Goal: Information Seeking & Learning: Learn about a topic

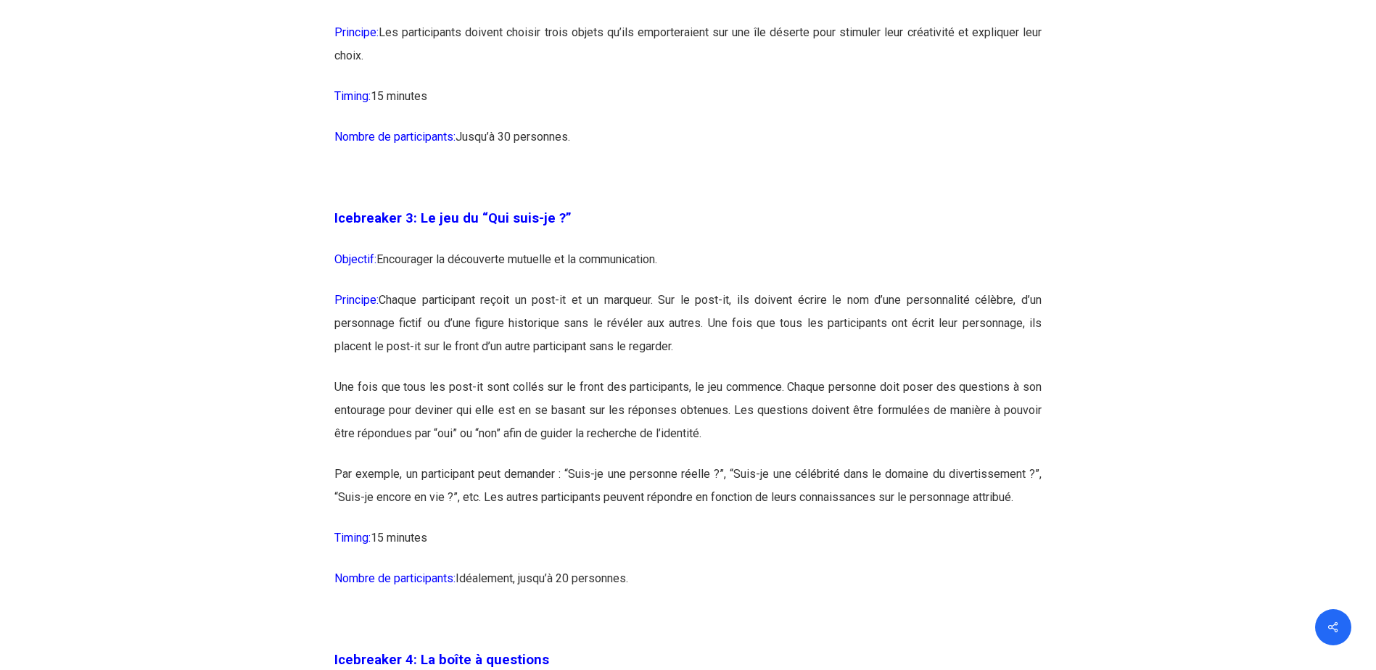
scroll to position [1669, 0]
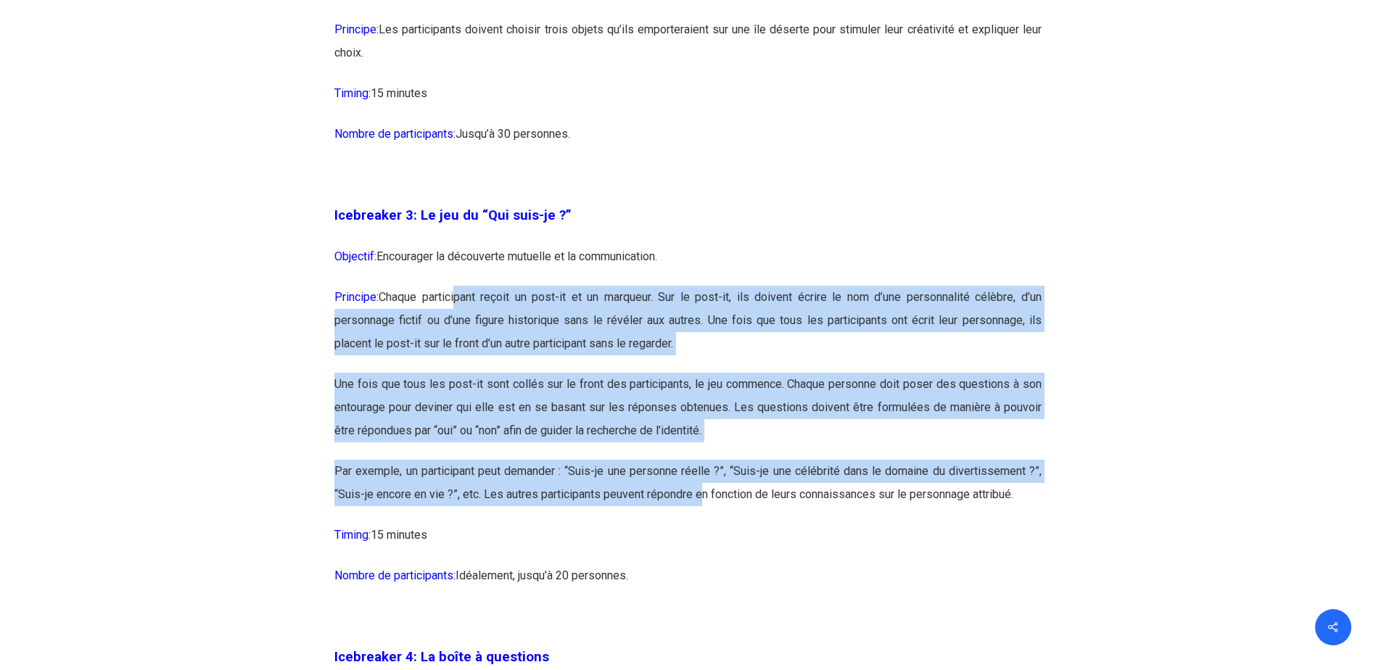
drag, startPoint x: 704, startPoint y: 490, endPoint x: 400, endPoint y: 203, distance: 418.3
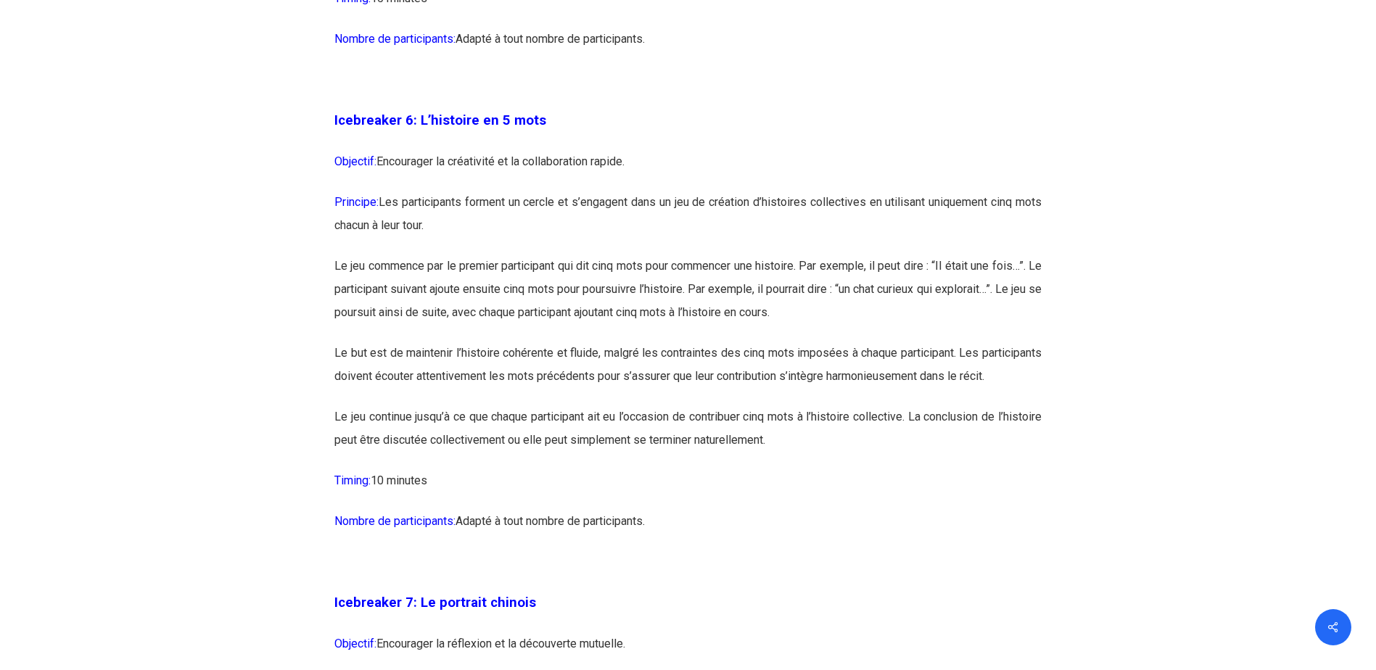
scroll to position [3192, 0]
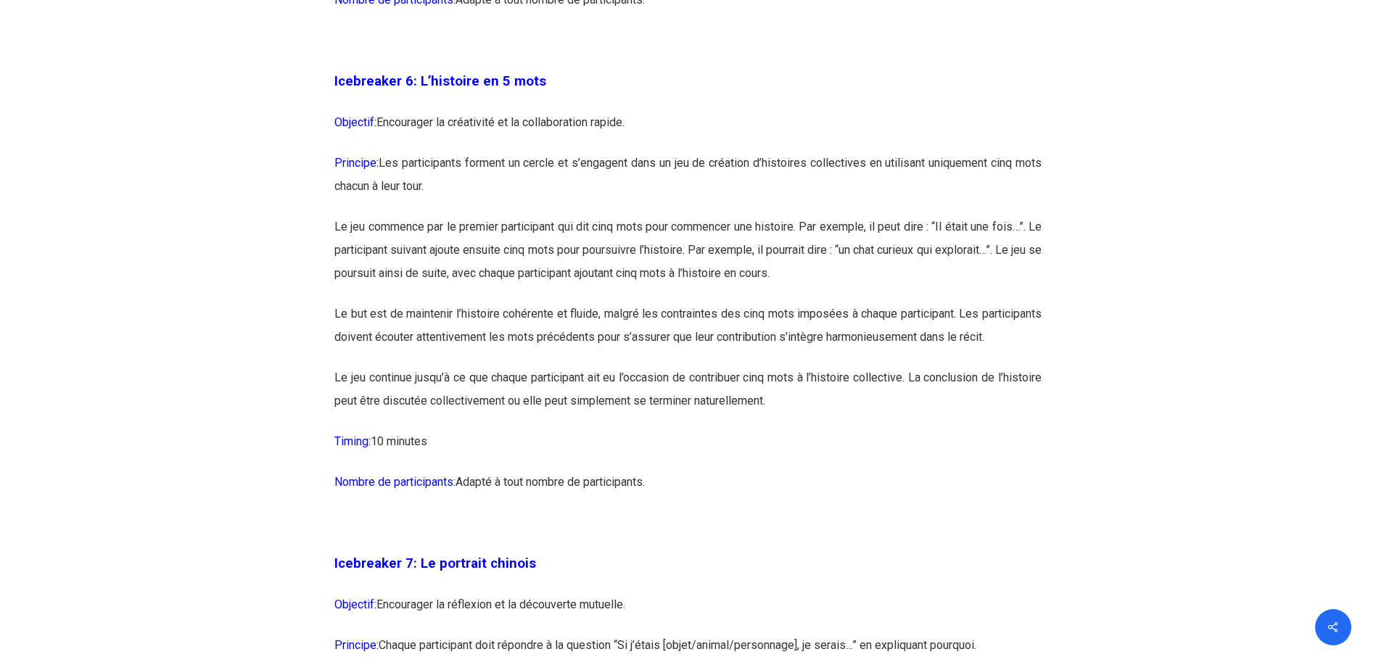
drag, startPoint x: 326, startPoint y: 104, endPoint x: 668, endPoint y: 520, distance: 538.6
click at [694, 345] on p "Le but est de maintenir l’histoire cohérente et fluide, malgré les contraintes …" at bounding box center [687, 335] width 707 height 64
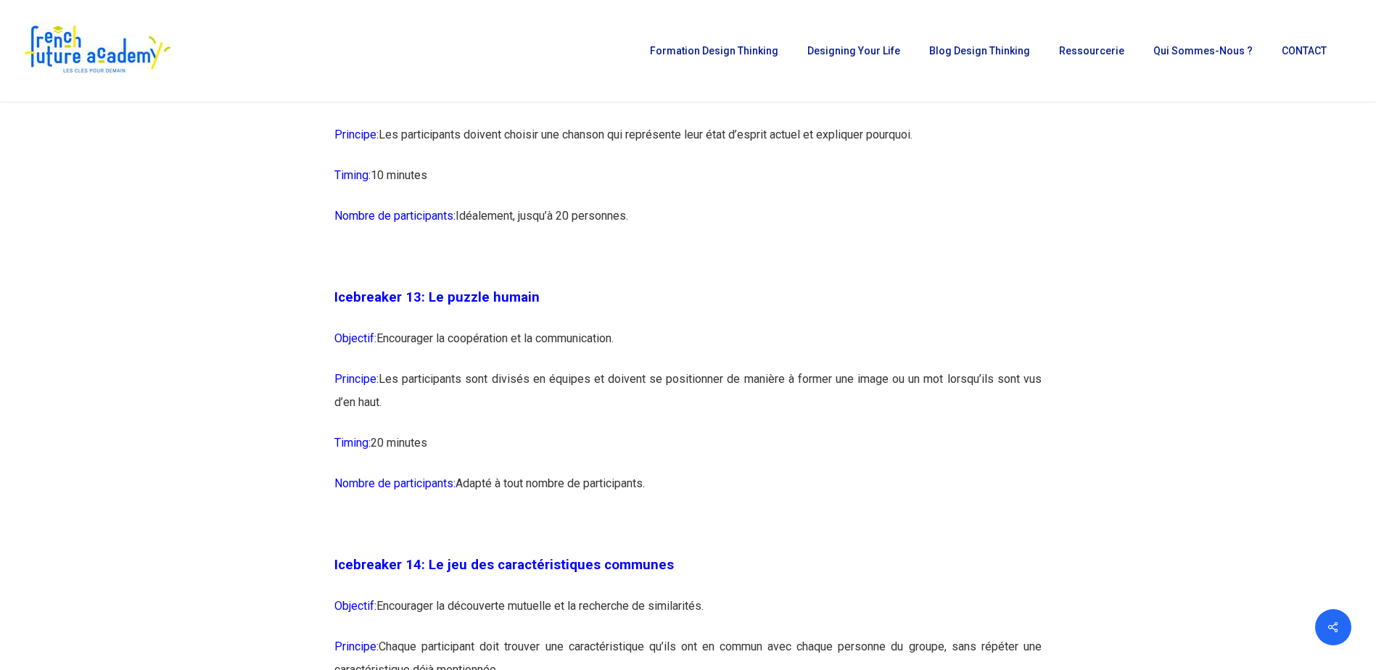
scroll to position [6384, 0]
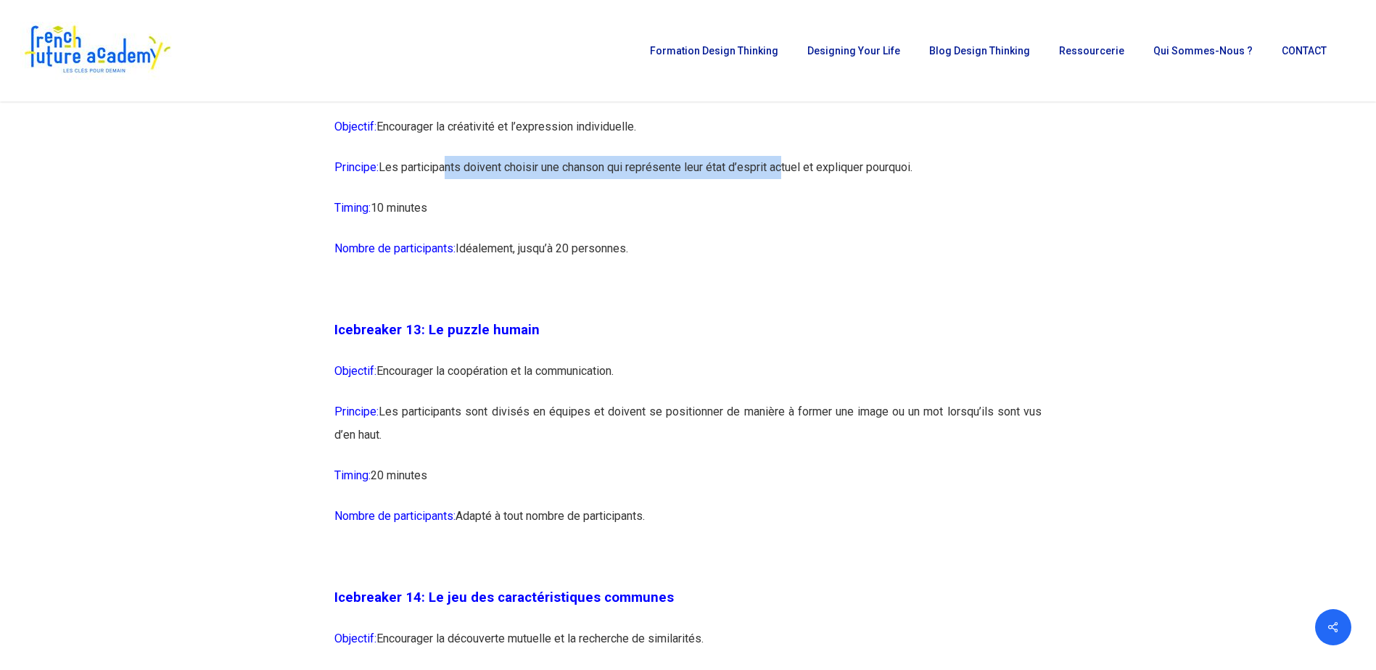
drag, startPoint x: 440, startPoint y: 212, endPoint x: 784, endPoint y: 210, distance: 343.2
click at [784, 197] on p "Principe: Les participants doivent choisir une chanson qui représente leur état…" at bounding box center [687, 176] width 707 height 41
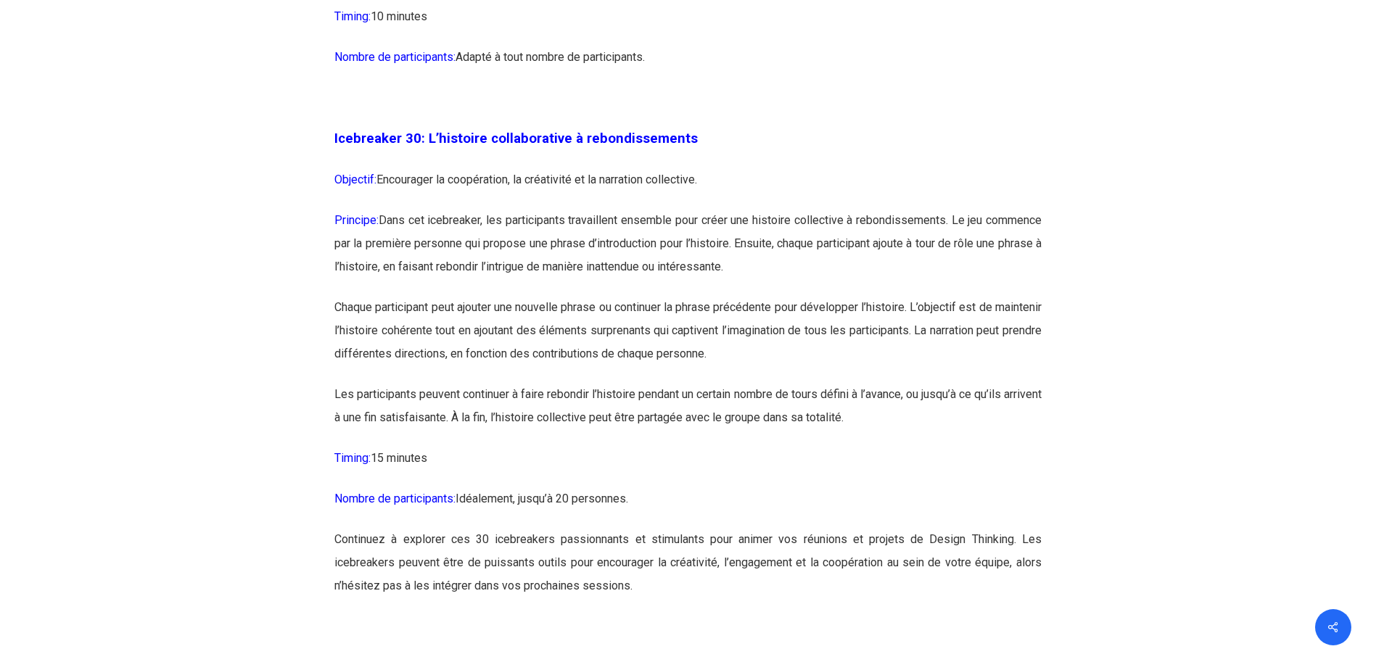
scroll to position [14510, 0]
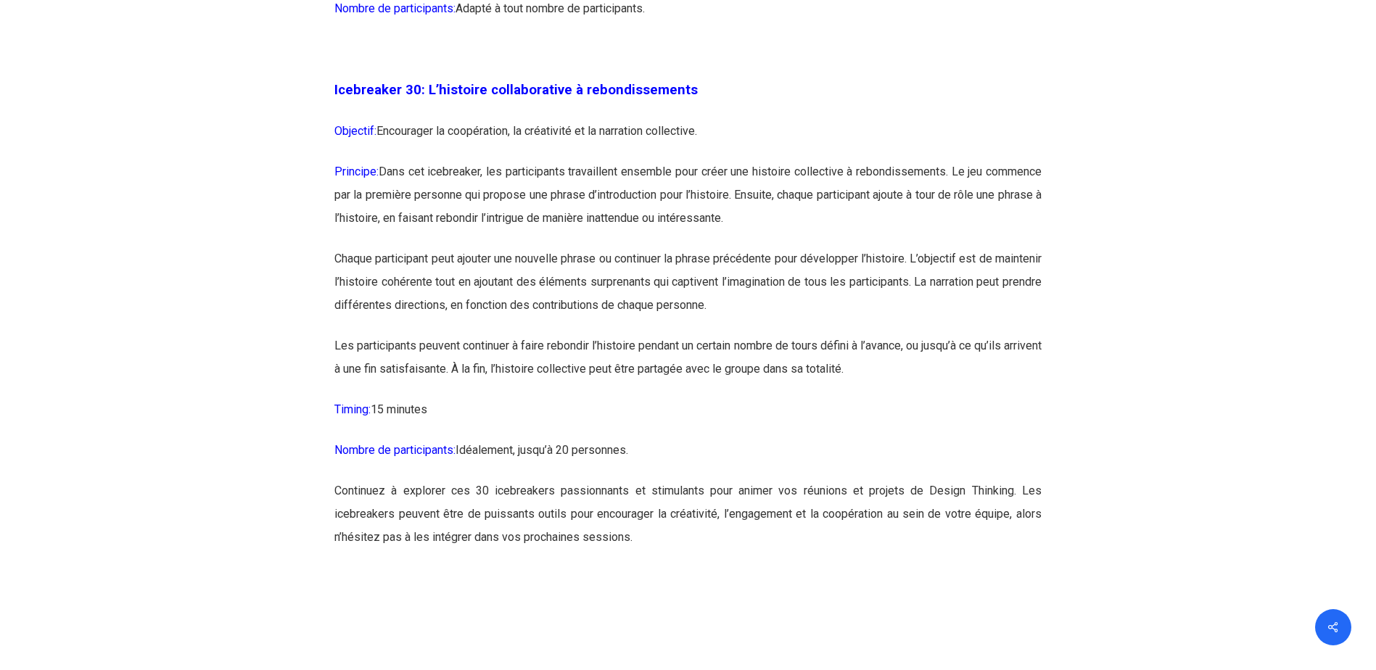
click at [465, 247] on p "Principe: Dans cet icebreaker, les participants travaillent ensemble pour créer…" at bounding box center [687, 203] width 707 height 87
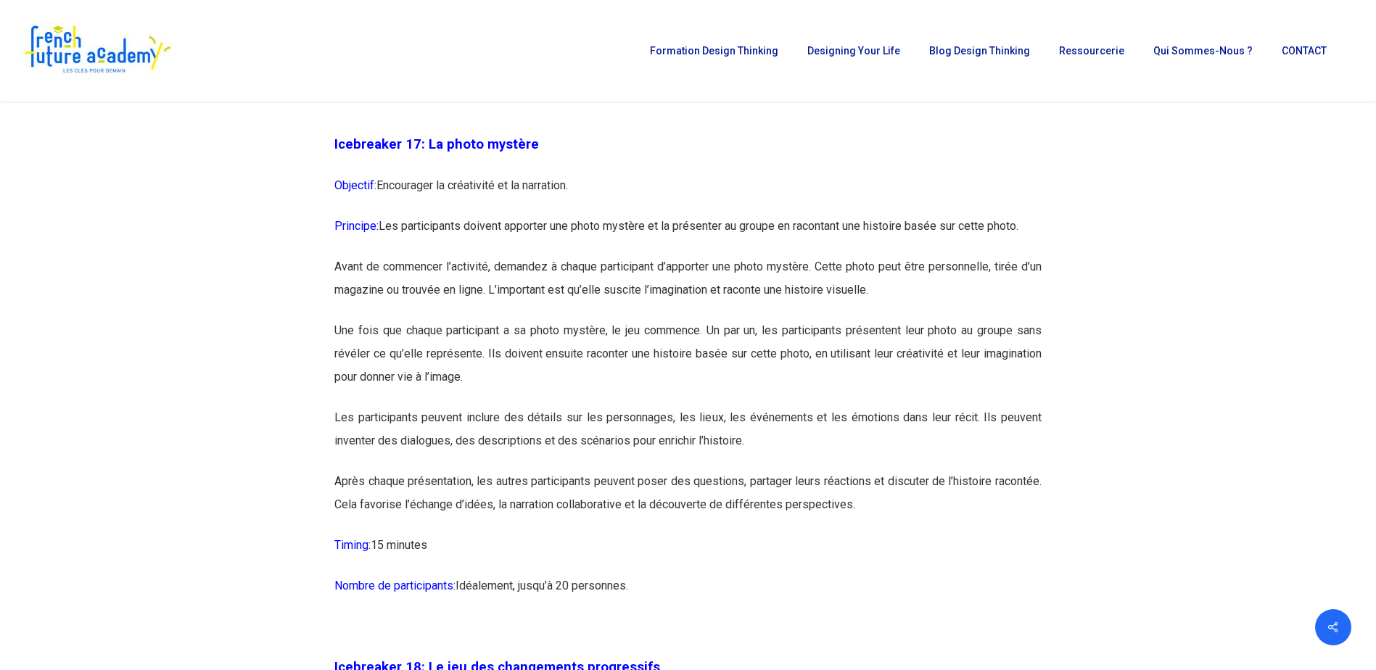
scroll to position [8126, 0]
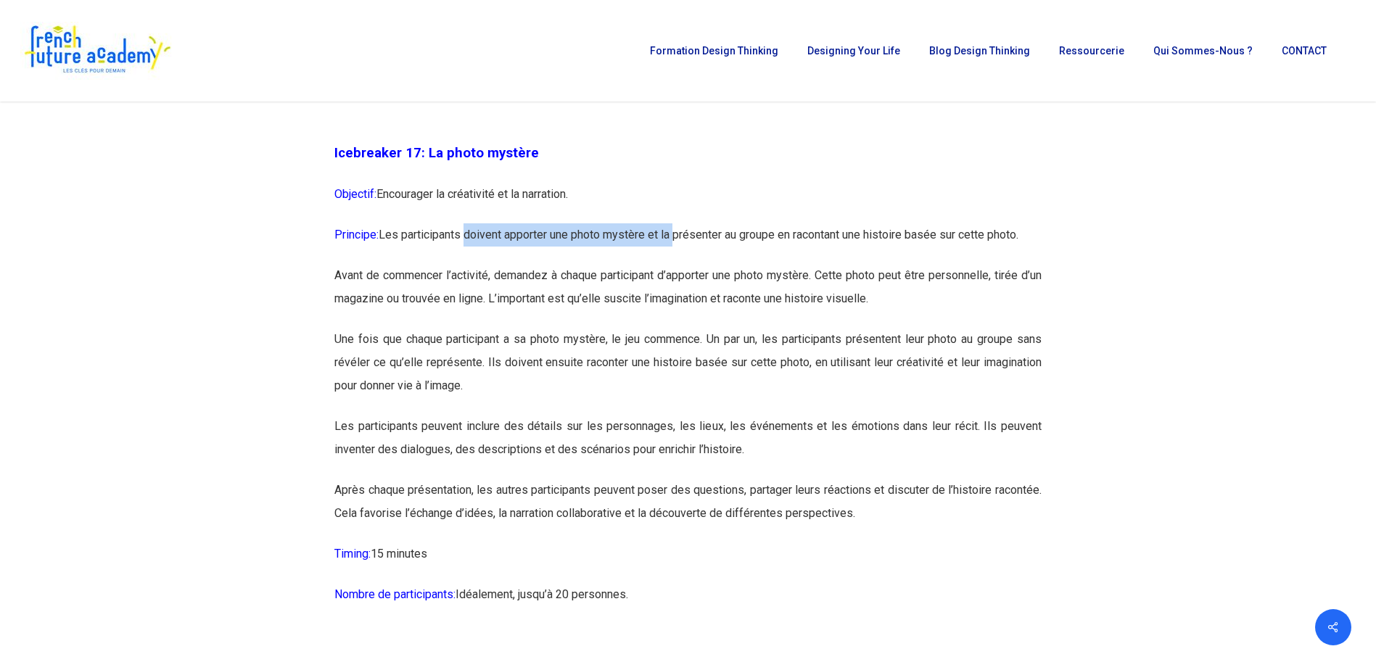
drag, startPoint x: 469, startPoint y: 277, endPoint x: 679, endPoint y: 284, distance: 210.5
click at [679, 264] on p "Principe: Les participants doivent apporter une photo mystère et la présenter a…" at bounding box center [687, 243] width 707 height 41
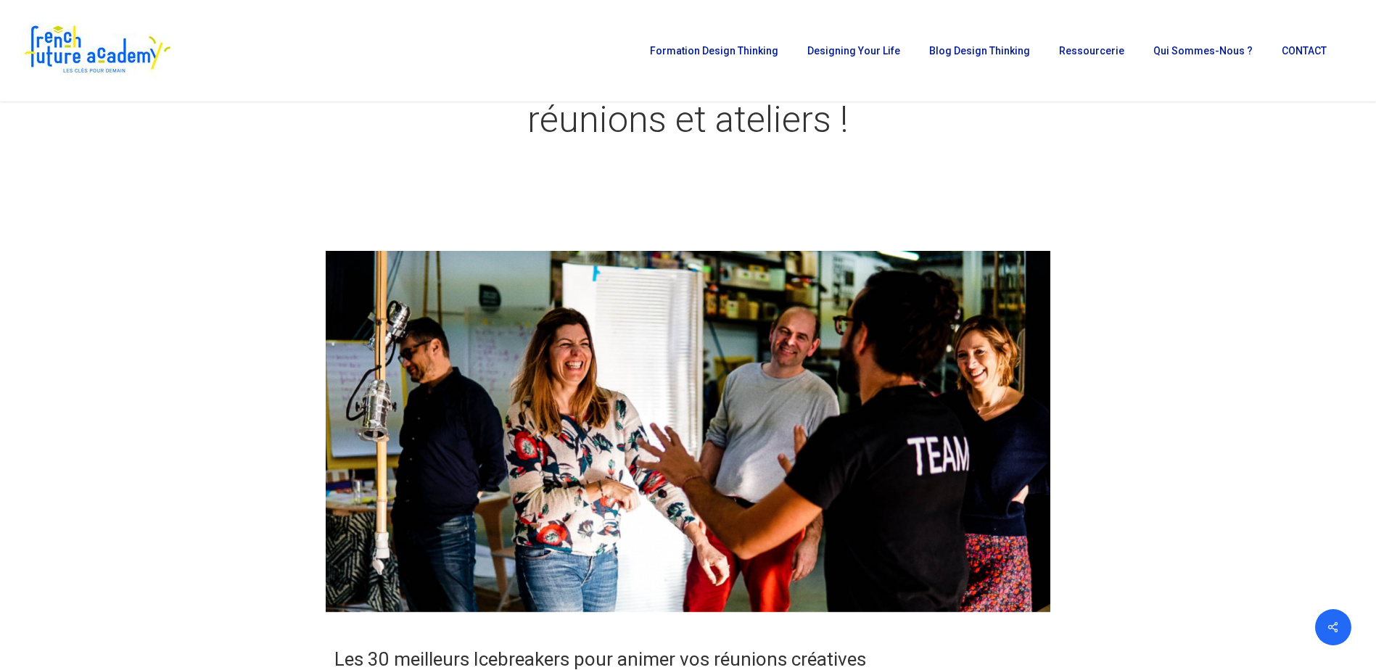
scroll to position [0, 0]
